Goal: Obtain resource: Download file/media

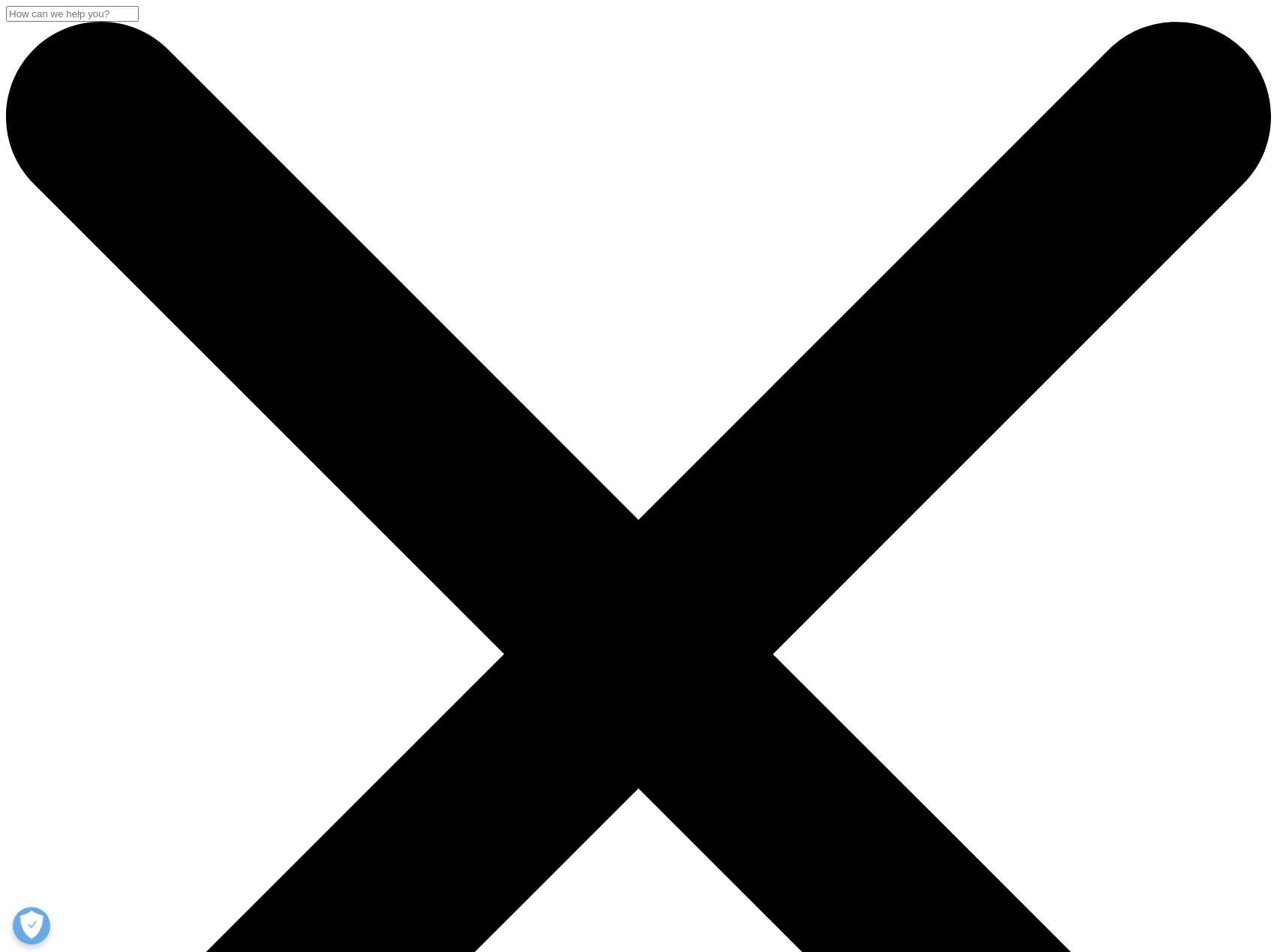
scroll to position [749, 885]
drag, startPoint x: 282, startPoint y: 224, endPoint x: 497, endPoint y: 273, distance: 220.5
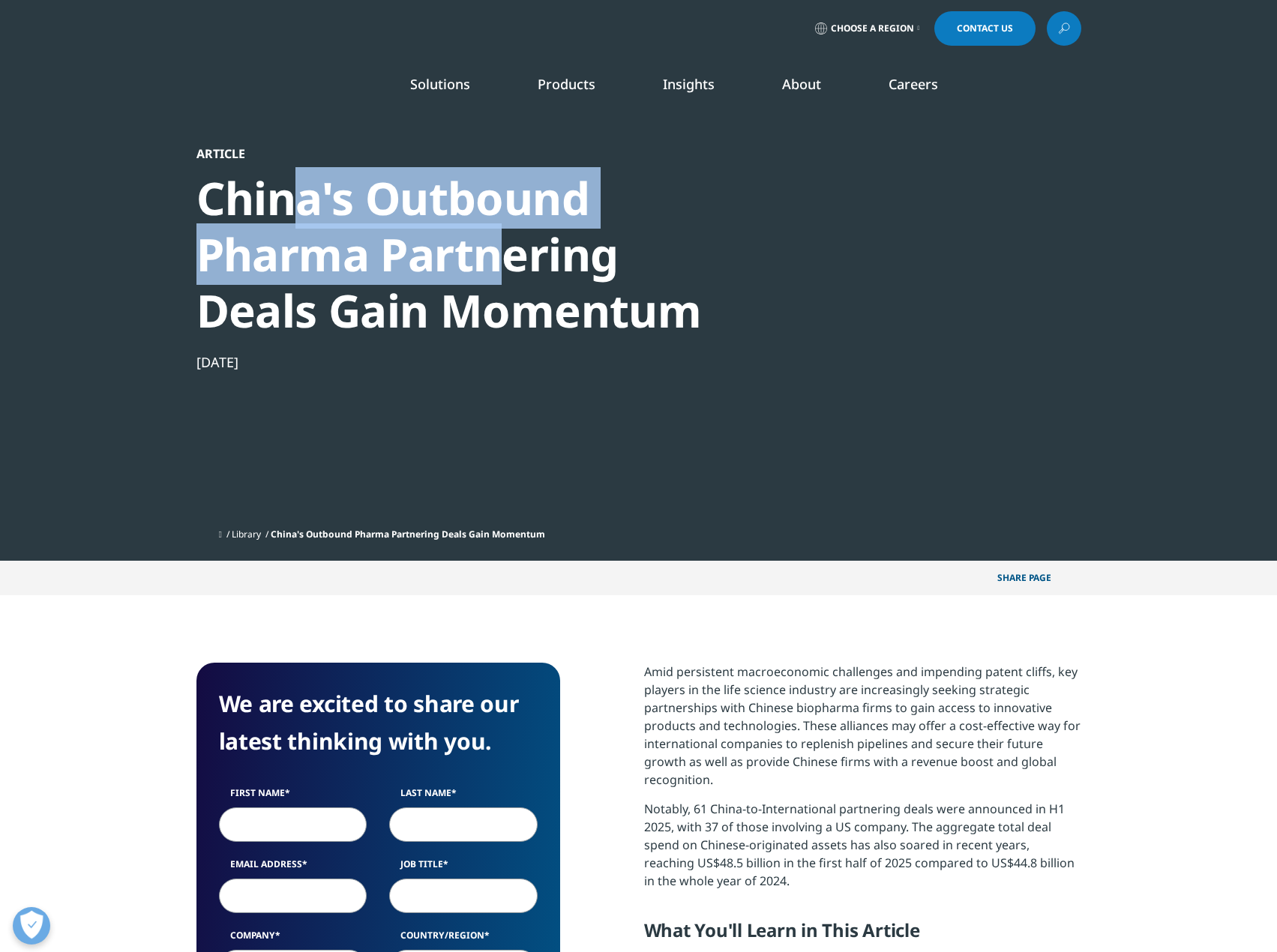
click at [497, 273] on div "China's Outbound Pharma Partnering Deals Gain Momentum" at bounding box center [453, 254] width 514 height 168
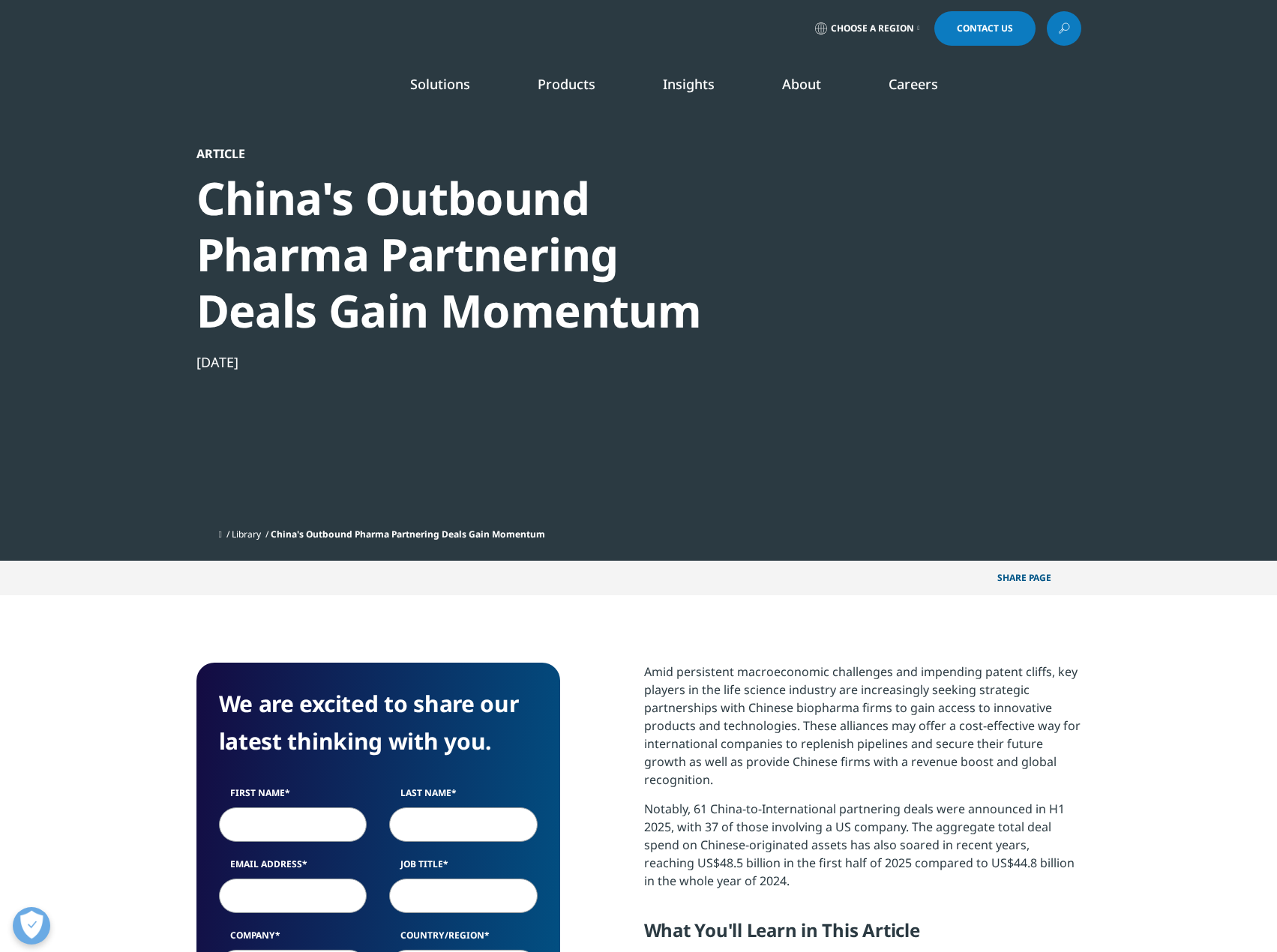
click at [431, 295] on div "China's Outbound Pharma Partnering Deals Gain Momentum" at bounding box center [453, 254] width 514 height 168
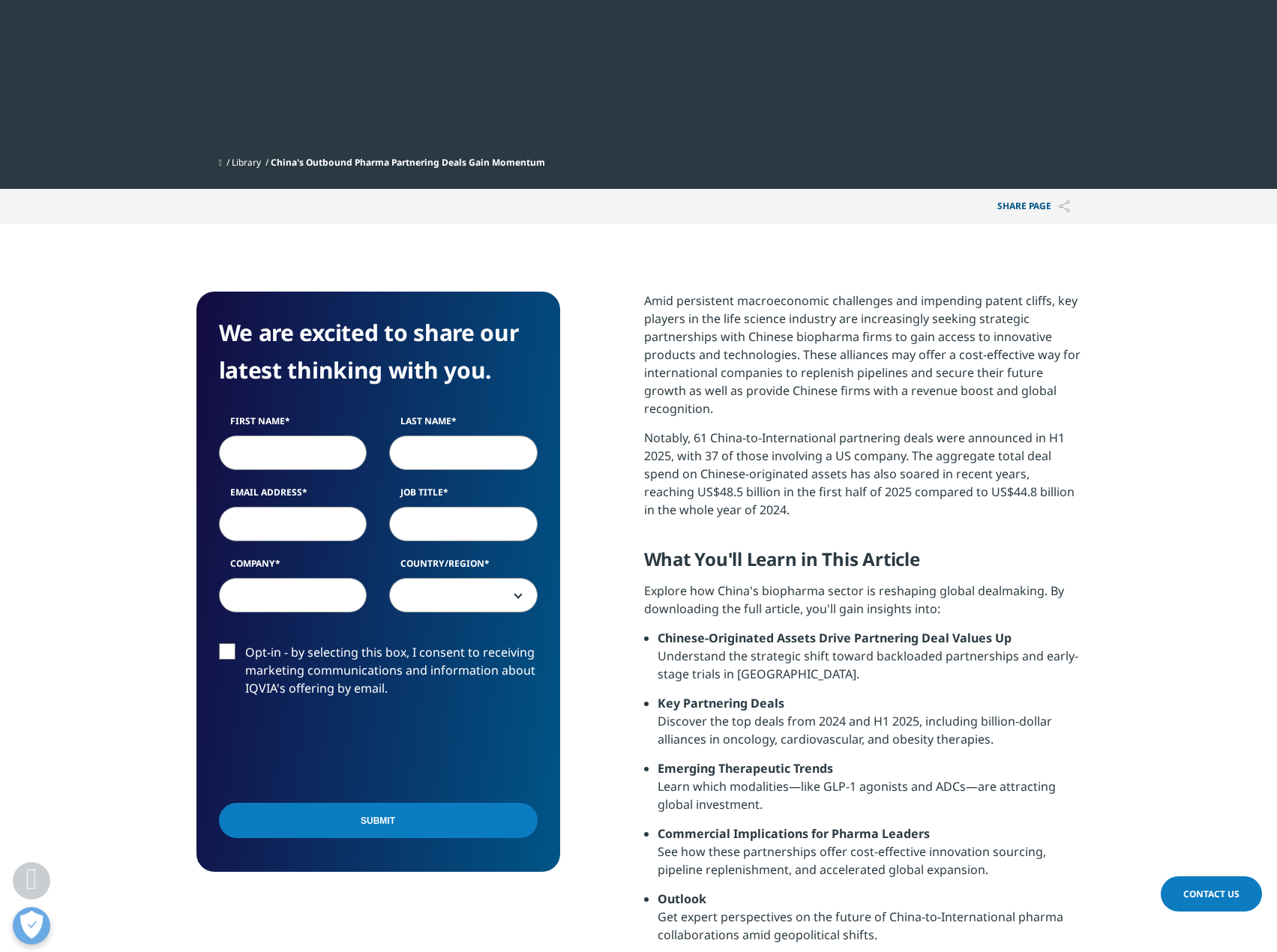
click at [310, 432] on label "First Name" at bounding box center [293, 426] width 148 height 21
click at [310, 435] on input "First Name" at bounding box center [293, 452] width 148 height 34
click at [300, 456] on input "First Name" at bounding box center [293, 452] width 148 height 34
type input "Jarred"
type input "Felix"
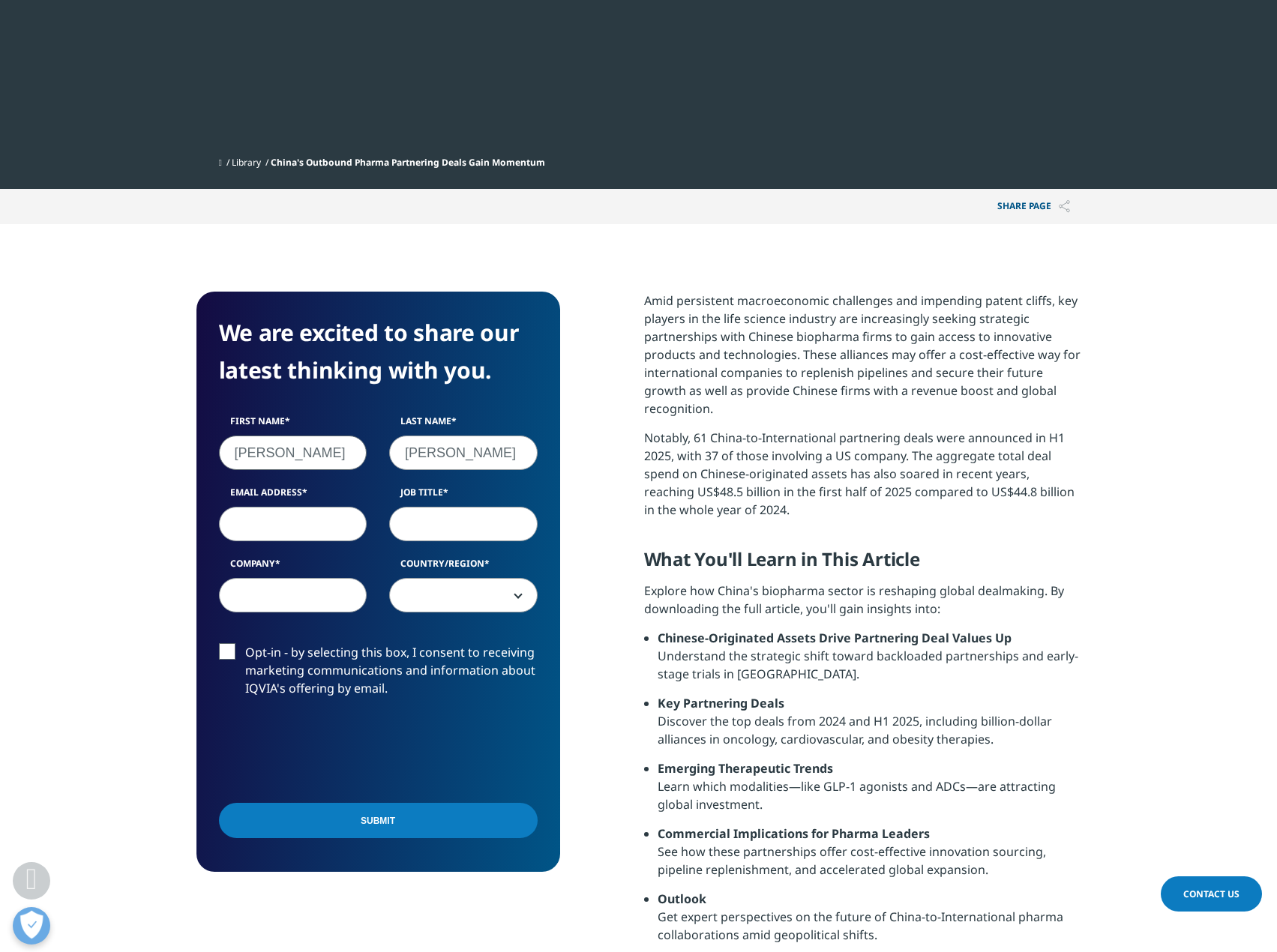
type input "jarred.felix@pwc.com"
type input "PwC"
select select "[GEOGRAPHIC_DATA]"
click at [405, 526] on input "Job Title" at bounding box center [463, 524] width 148 height 34
click at [425, 528] on input "Job Title" at bounding box center [463, 524] width 148 height 34
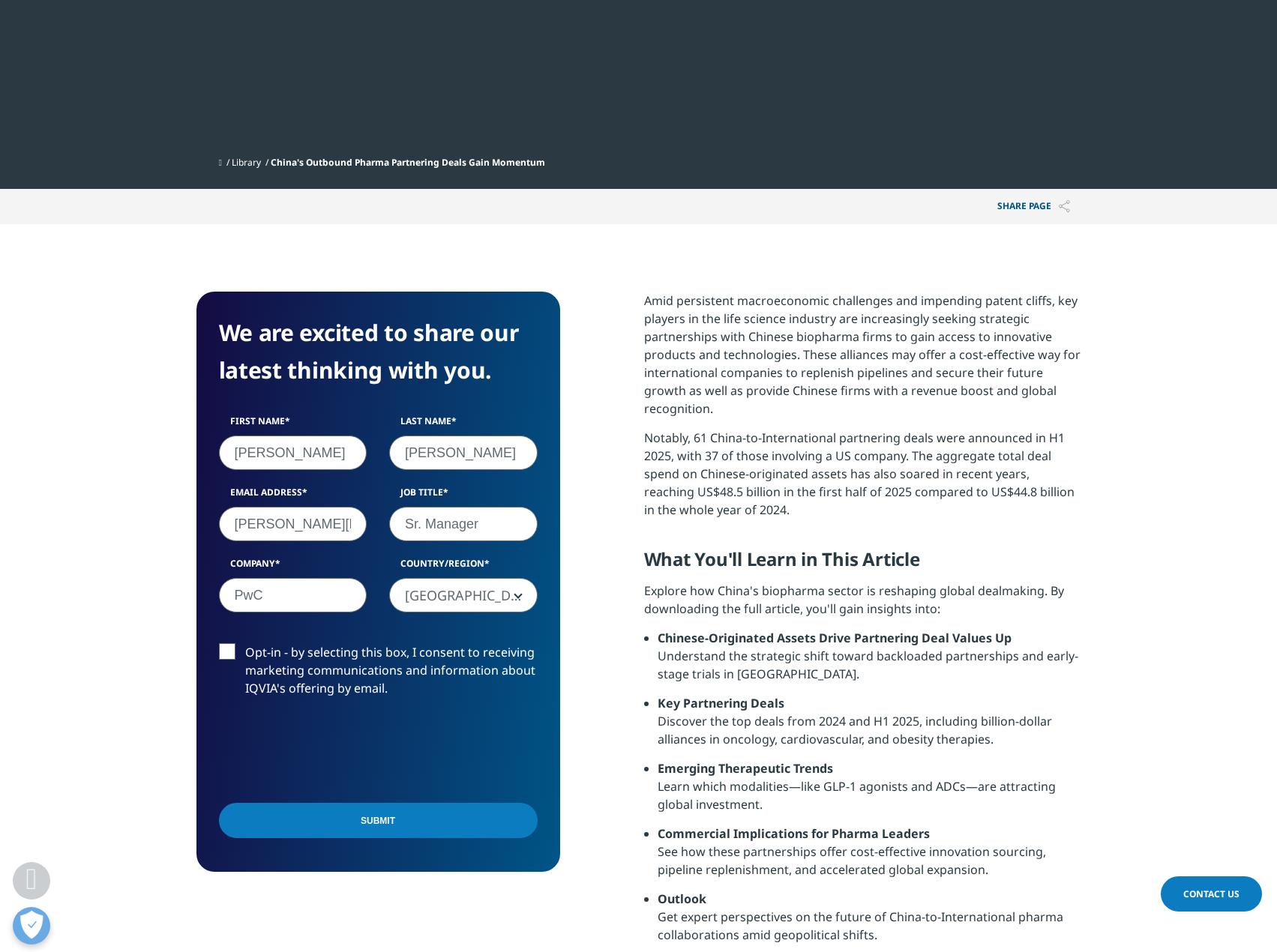
type input "Sr. Manager"
click at [336, 815] on input "Submit" at bounding box center [378, 820] width 319 height 35
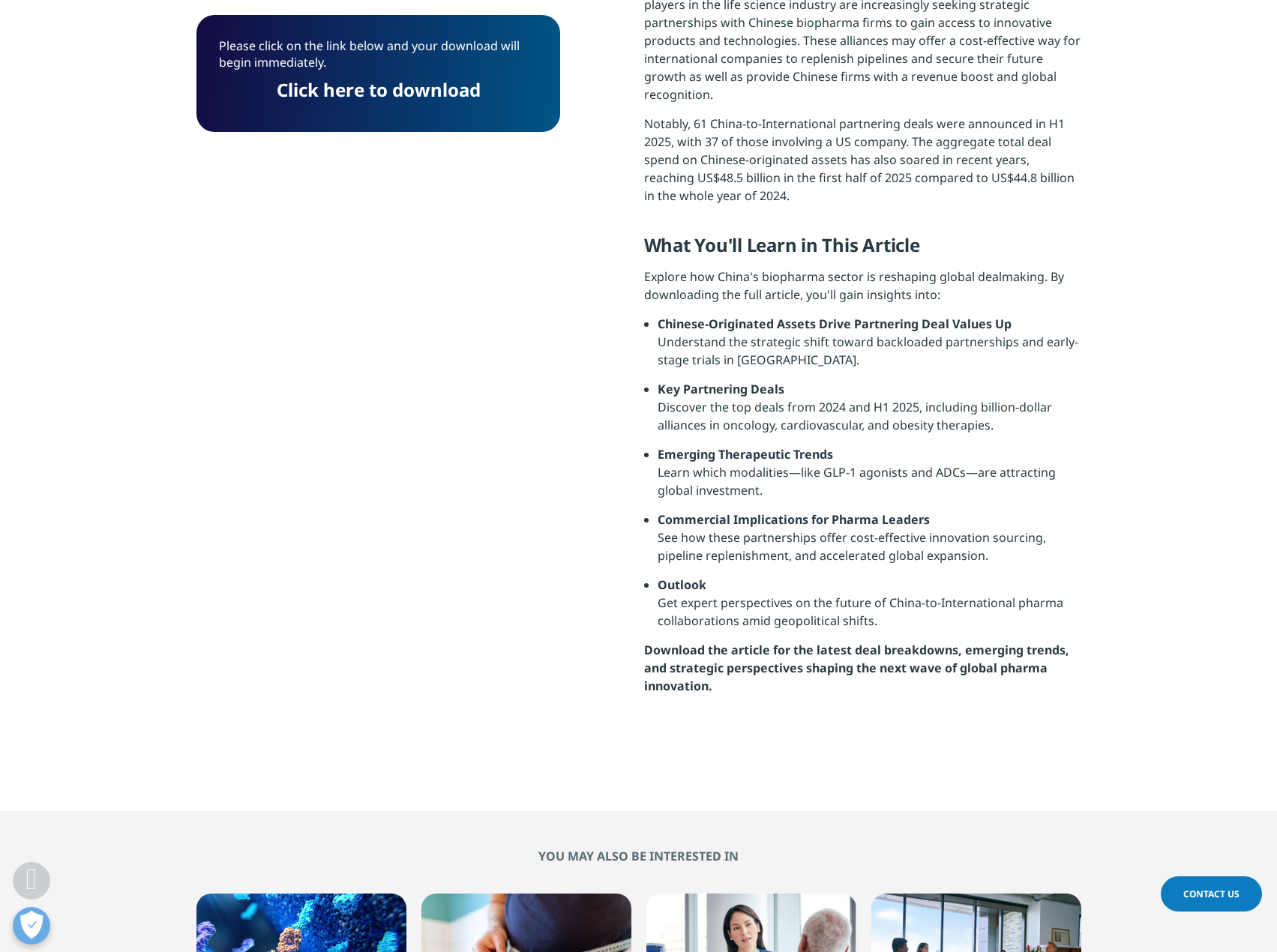
scroll to position [117, 364]
click at [333, 94] on link "Click here to download" at bounding box center [378, 90] width 204 height 24
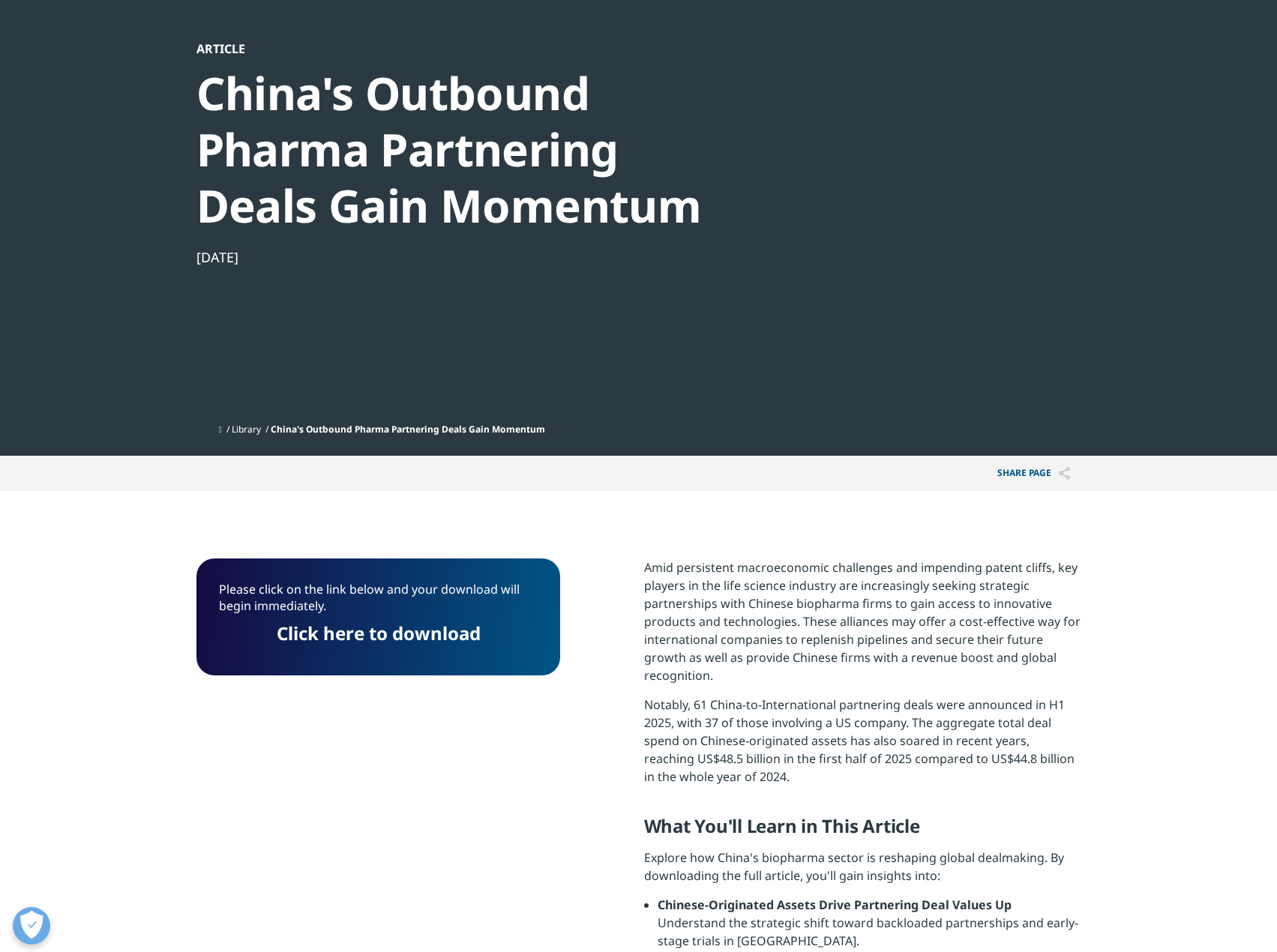
scroll to position [0, 0]
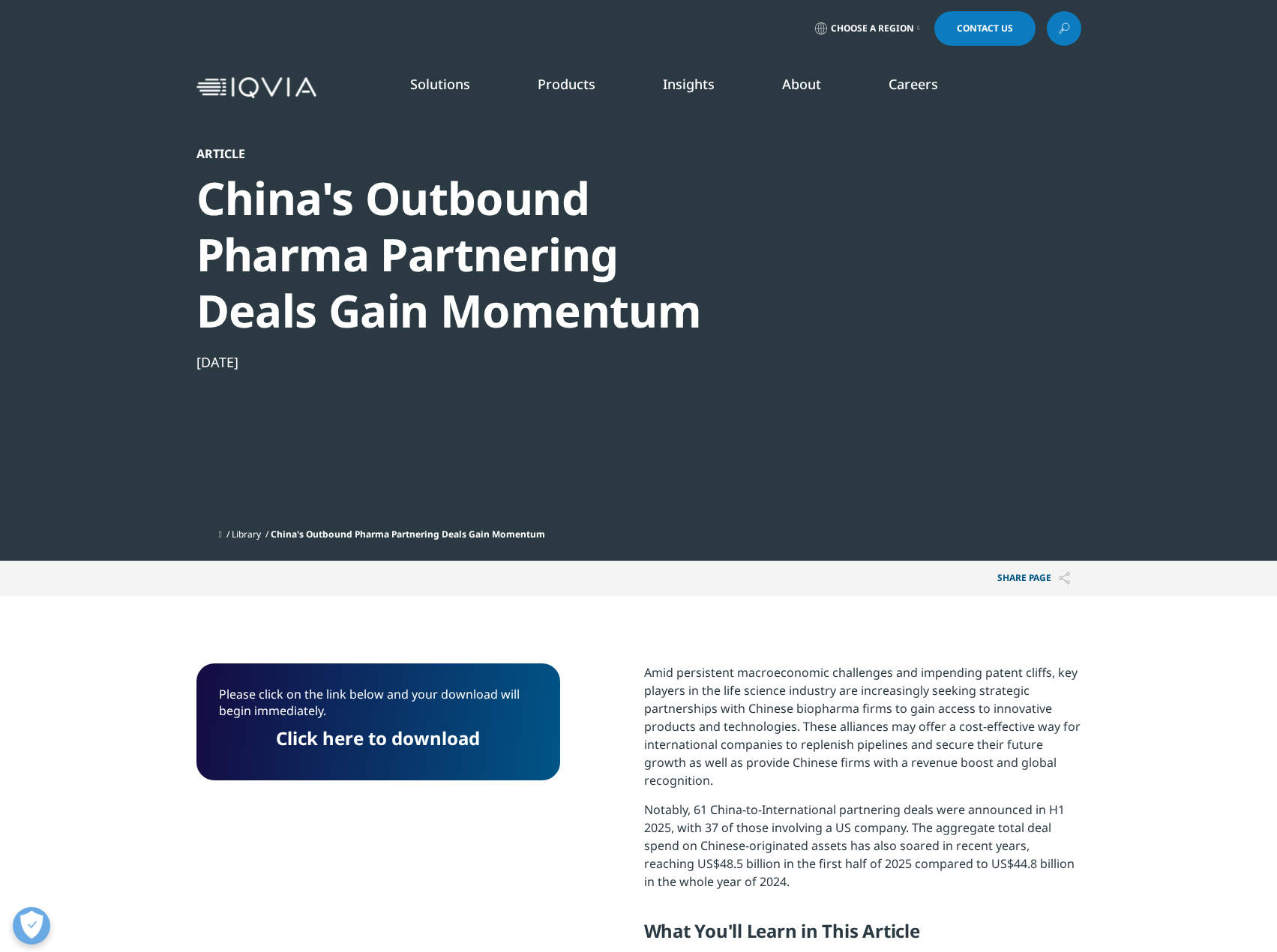
click at [706, 79] on link "Insights" at bounding box center [689, 84] width 52 height 18
click at [649, 330] on div "INSTITUTE REPORT Global Trends in R&D 2025 READ MORE" at bounding box center [676, 260] width 120 height 224
click at [645, 349] on div "INSTITUTE REPORT Global Trends in R&D 2025 READ MORE" at bounding box center [676, 260] width 120 height 224
click at [387, 166] on h5 "THE IQVIA INSTITUTE" at bounding box center [453, 172] width 251 height 31
click at [381, 279] on link "SEE LATEST REPORTS" at bounding box center [460, 273] width 264 height 13
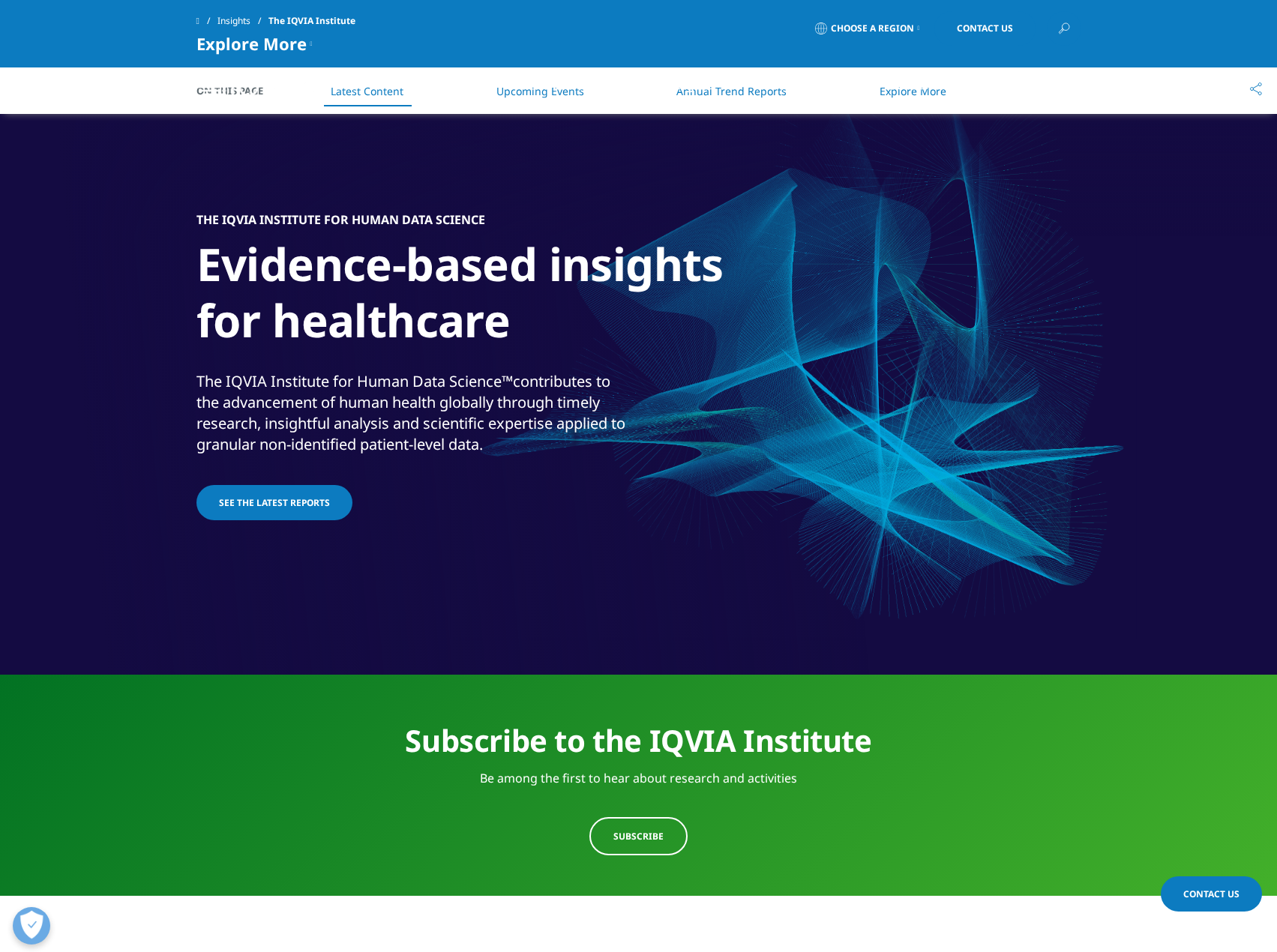
scroll to position [749, 0]
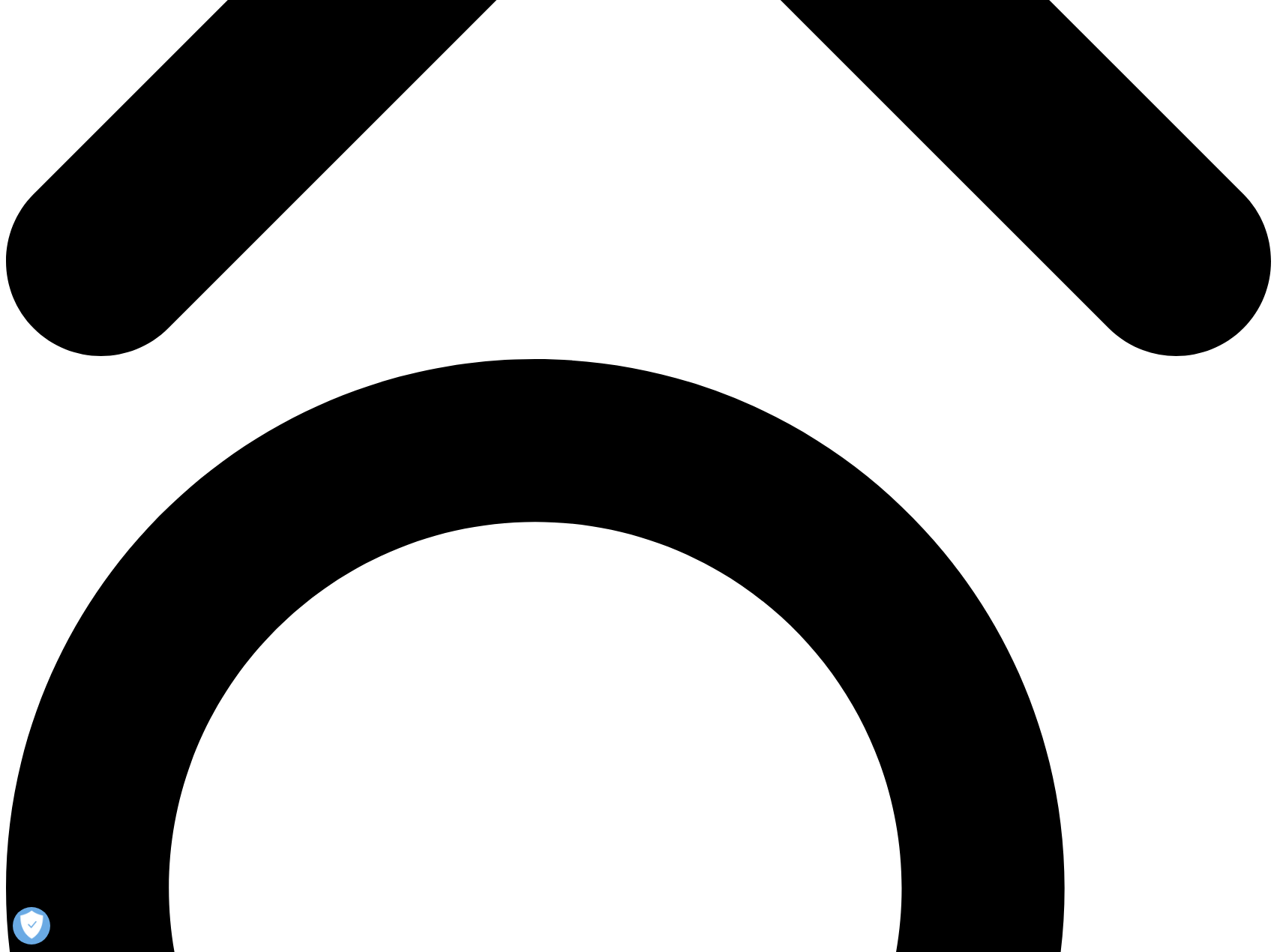
scroll to position [931, 0]
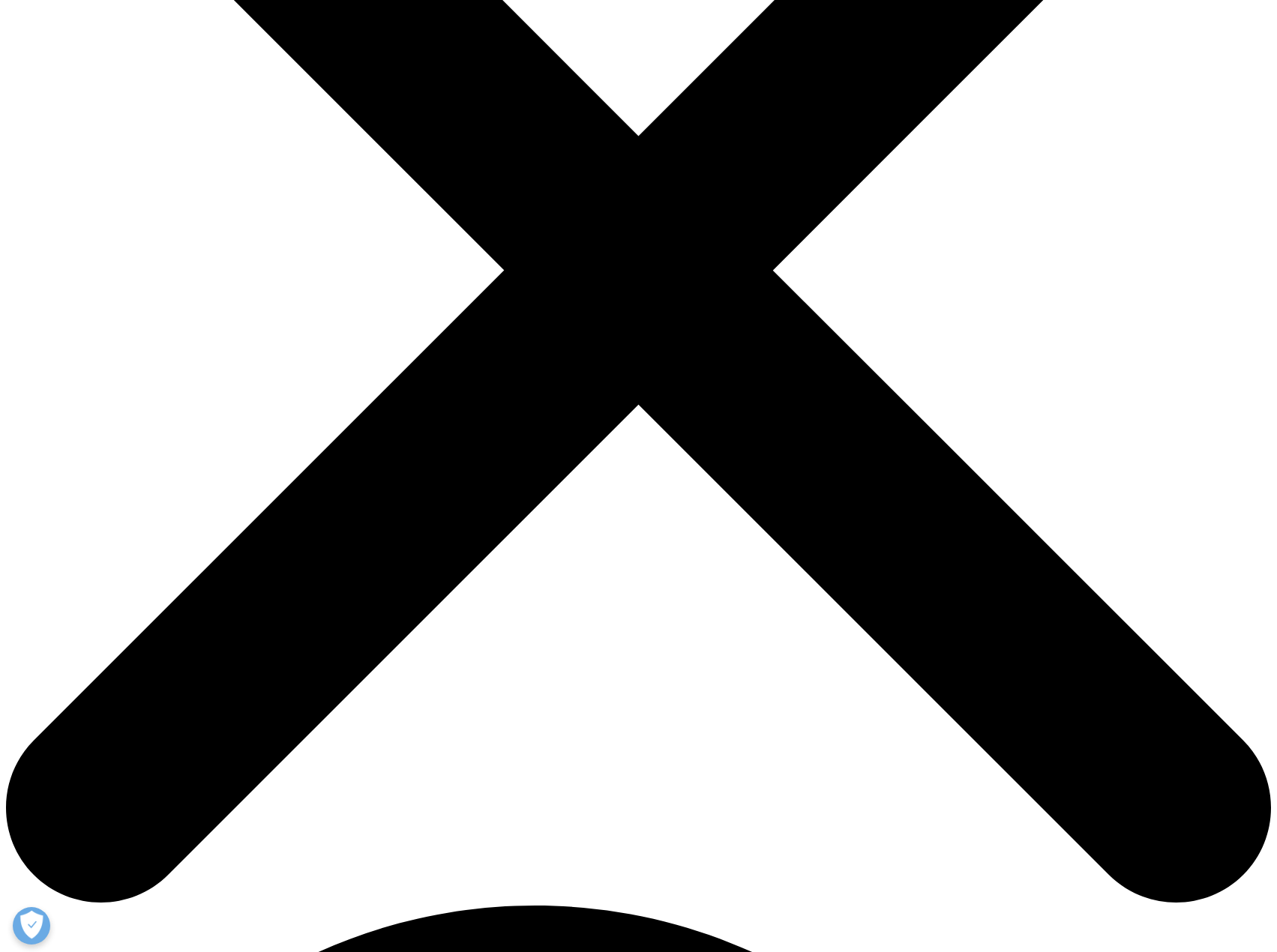
scroll to position [387, 0]
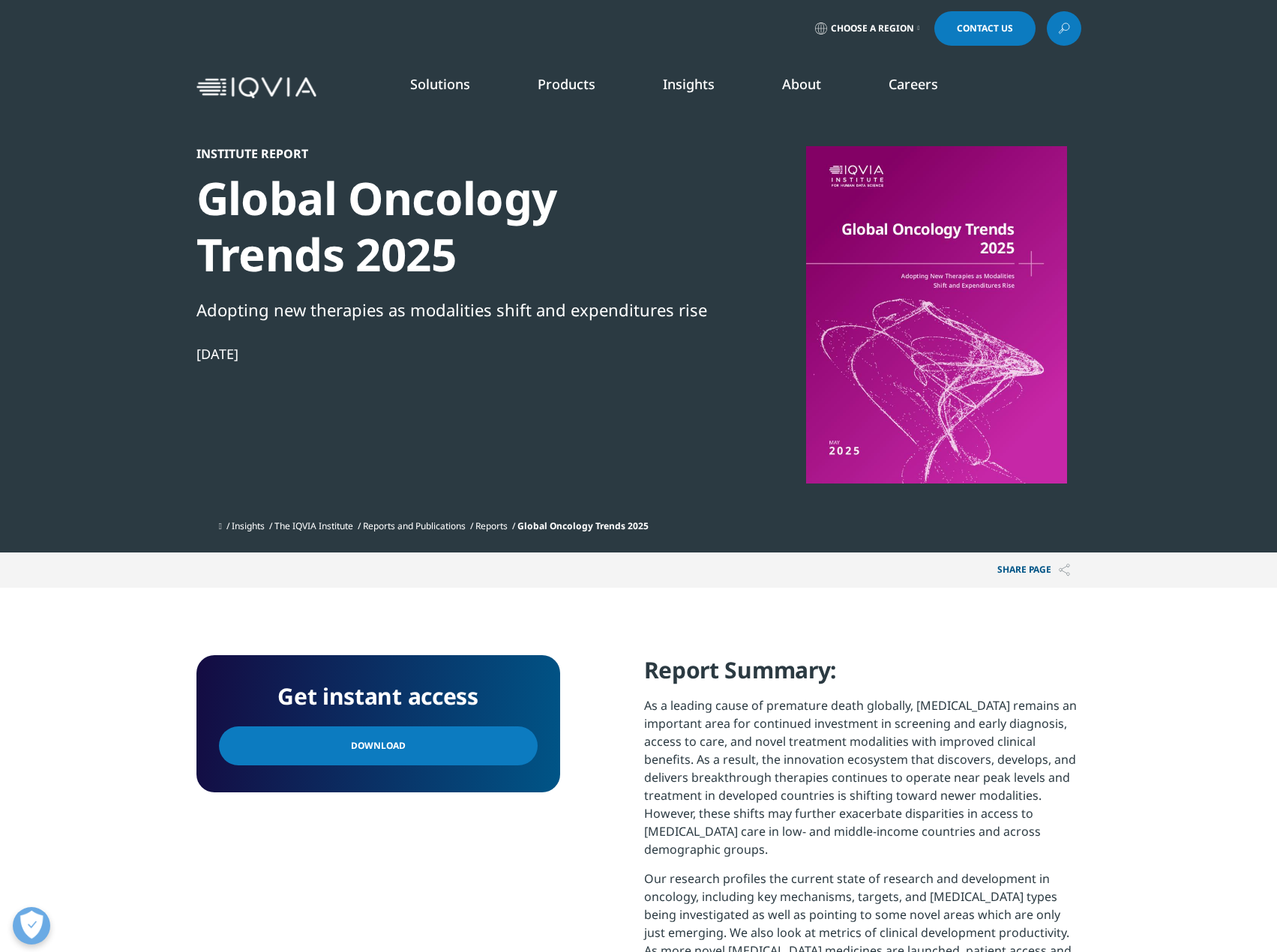
click at [438, 747] on link "Download" at bounding box center [378, 746] width 319 height 39
